Goal: Task Accomplishment & Management: Complete application form

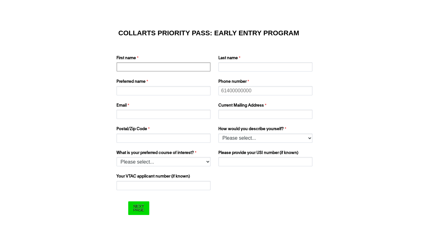
click at [133, 70] on input "First name" at bounding box center [163, 66] width 94 height 9
type input "[PERSON_NAME]"
click at [218, 69] on div "Last name" at bounding box center [266, 63] width 101 height 19
click at [228, 69] on input "Last name" at bounding box center [265, 66] width 94 height 9
type input "Cross"
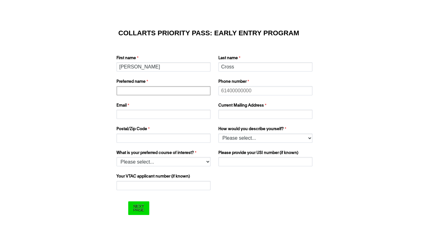
click at [177, 94] on input "Preferred name" at bounding box center [163, 90] width 94 height 9
type input "[PERSON_NAME]"
click at [244, 91] on input "Phone number" at bounding box center [265, 90] width 94 height 9
type input "0491677207"
click at [179, 118] on input "Email" at bounding box center [163, 114] width 94 height 9
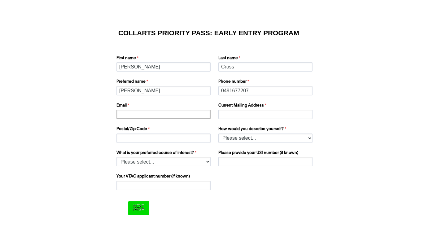
type input "[EMAIL_ADDRESS][DOMAIN_NAME]"
click at [238, 112] on input "Current Mailing Address" at bounding box center [265, 114] width 94 height 9
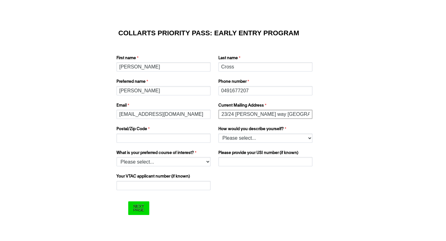
click at [265, 116] on input "23/24 [PERSON_NAME] way [GEOGRAPHIC_DATA]" at bounding box center [265, 114] width 94 height 9
click at [294, 118] on input "23/24 [PERSON_NAME] way [GEOGRAPHIC_DATA]" at bounding box center [265, 114] width 94 height 9
type input "23/24 [PERSON_NAME] way [GEOGRAPHIC_DATA]"
click at [161, 140] on input "Postal/Zip Code" at bounding box center [163, 137] width 94 height 9
type input "4551"
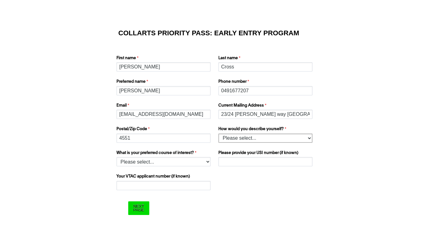
click at [234, 139] on select "Please select... I’m currently in Year 12 I've completed Year 12 and took a gap…" at bounding box center [265, 137] width 94 height 9
select select "tfa_158"
click at [218, 133] on select "Please select... I’m currently in Year 12 I've completed Year 12 and took a gap…" at bounding box center [265, 137] width 94 height 9
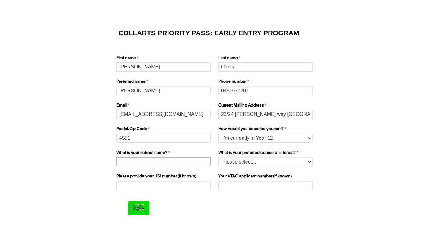
click at [190, 163] on input "What is your school name?" at bounding box center [163, 161] width 94 height 9
type input "Unity College Caloundra"
click at [262, 162] on select "Please select... 2D Animation Acting Audio Engineering Comedy Digital & Social …" at bounding box center [265, 161] width 94 height 9
select select "tfa_1223"
click at [218, 157] on select "Please select... 2D Animation Acting Audio Engineering Comedy Digital & Social …" at bounding box center [265, 161] width 94 height 9
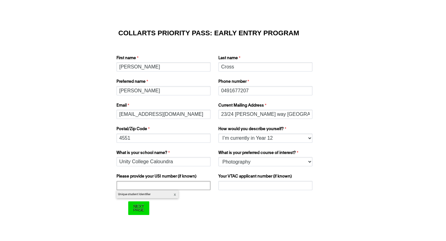
click at [188, 185] on input "Please provide your USI number (if known)" at bounding box center [163, 185] width 94 height 9
click at [183, 184] on input "Please provide your USI number (if known)" at bounding box center [163, 185] width 94 height 9
paste input "DTGW2AJVC3"
type input "DTGW2AJVC3"
click at [344, 176] on form "COLLARTS PRIORITY PASS: EARLY ENTRY PROGRAM First name [PERSON_NAME] Last name …" at bounding box center [223, 122] width 248 height 211
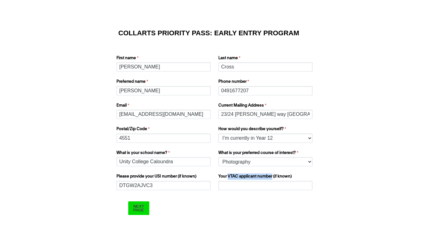
drag, startPoint x: 227, startPoint y: 176, endPoint x: 272, endPoint y: 174, distance: 44.3
click at [272, 174] on label "Your VTAC applicant number (if known)" at bounding box center [266, 176] width 96 height 7
copy label "VTAC applicant number"
click at [343, 126] on form "COLLARTS PRIORITY PASS: EARLY ENTRY PROGRAM First name [PERSON_NAME] Last name …" at bounding box center [223, 122] width 248 height 211
click at [146, 206] on input "Next Page" at bounding box center [138, 207] width 21 height 13
